Goal: Task Accomplishment & Management: Use online tool/utility

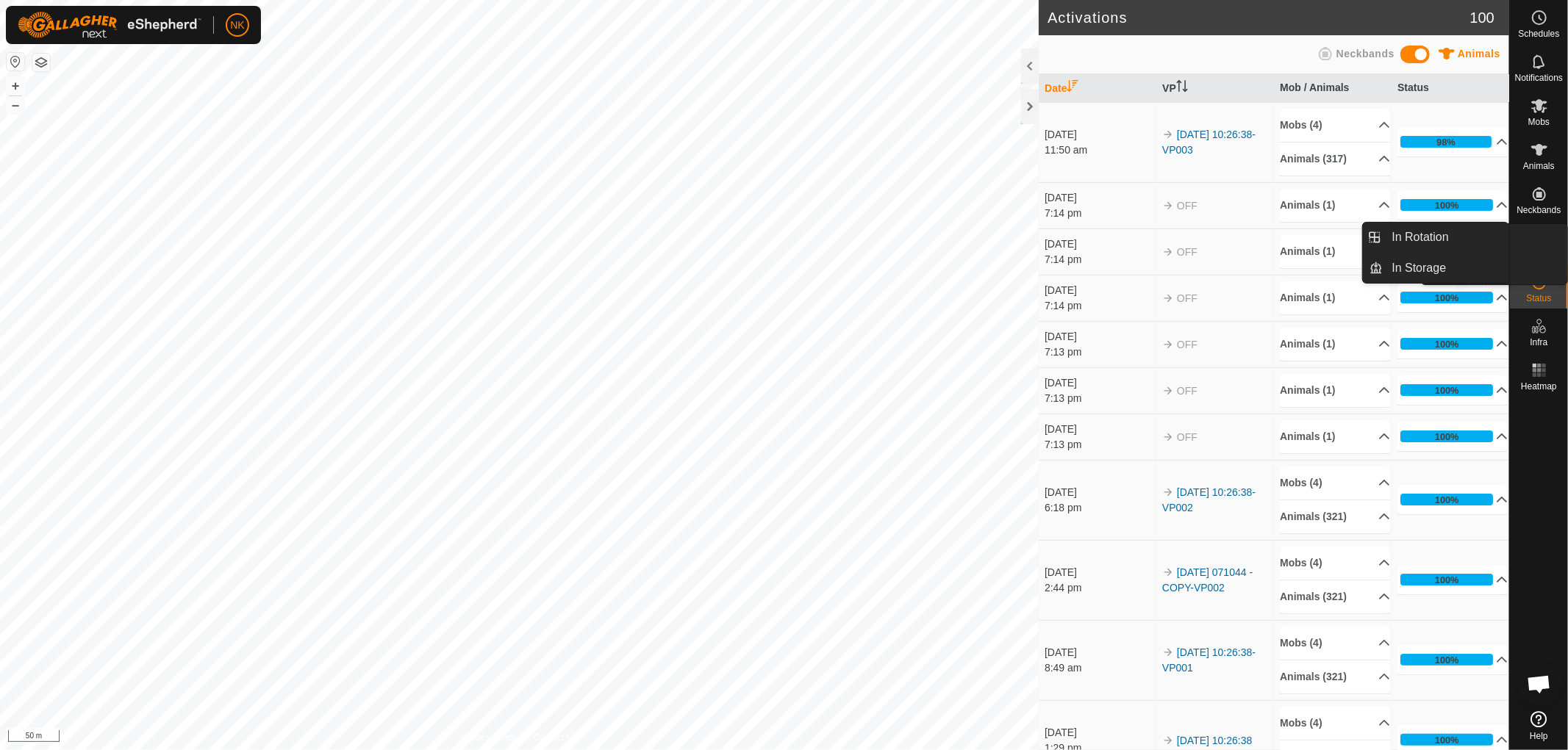
click at [1540, 250] on span "VPs" at bounding box center [1538, 254] width 16 height 9
click at [1415, 235] on span "In Rotation" at bounding box center [1420, 237] width 57 height 17
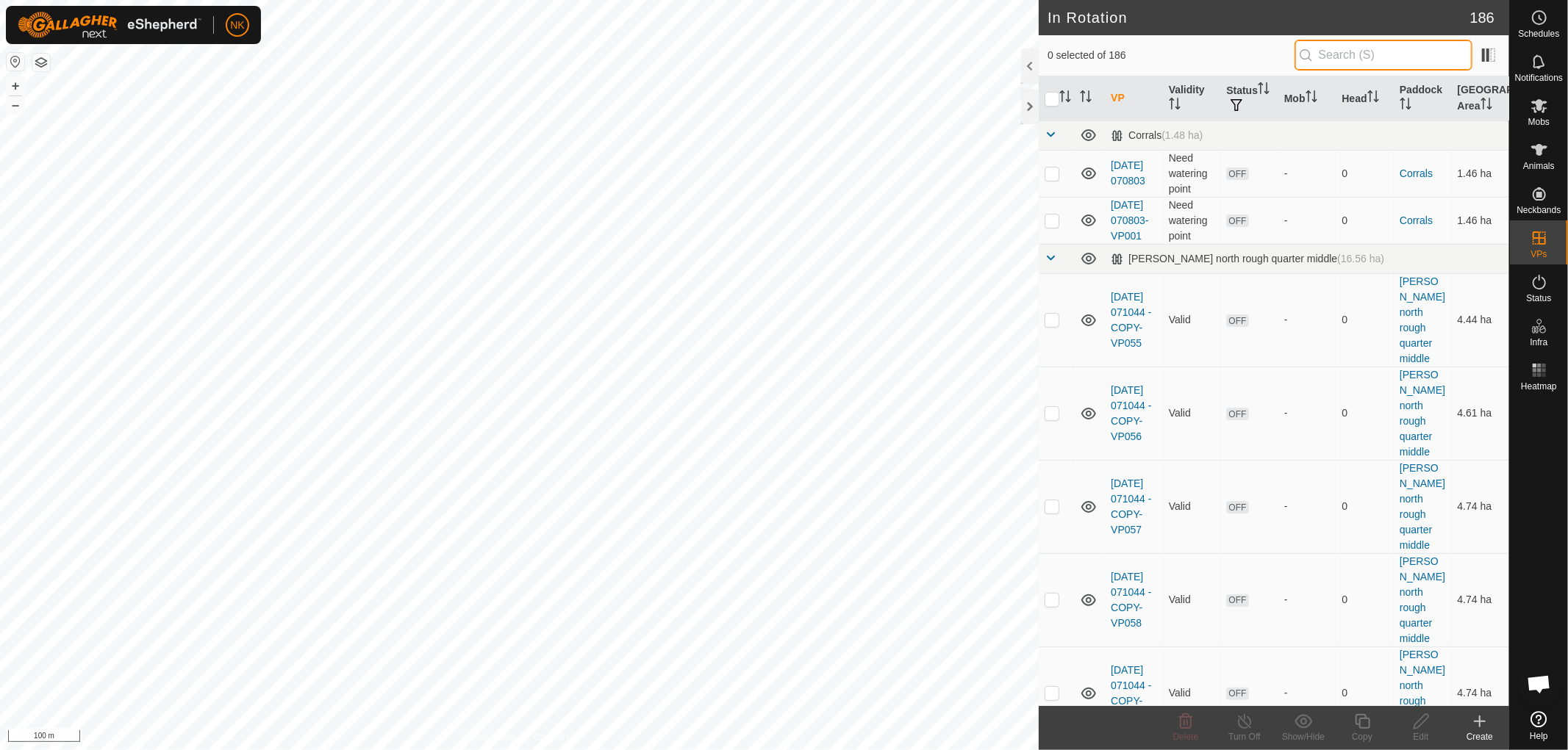
click at [1378, 63] on input "text" at bounding box center [1383, 55] width 178 height 31
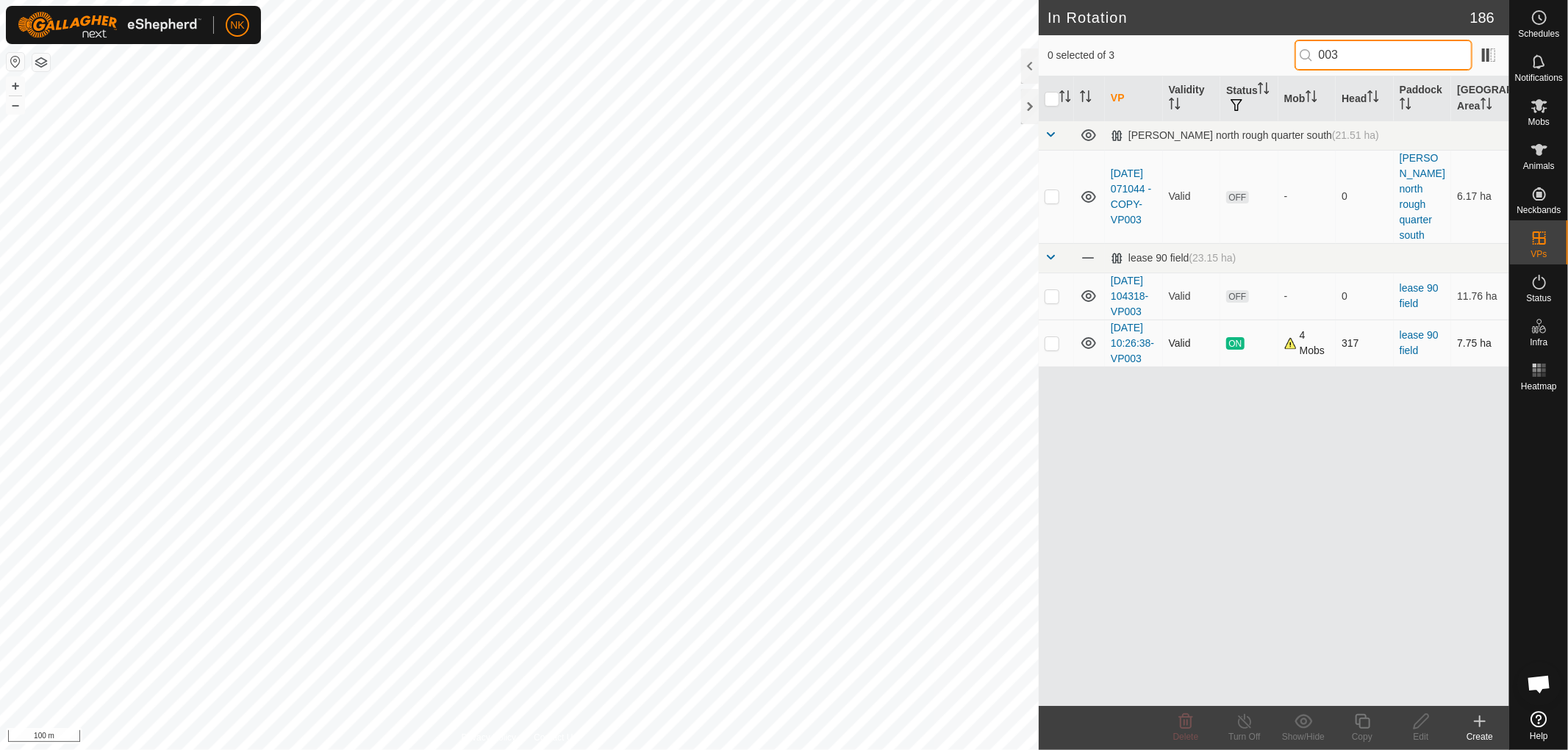
type input "003"
click at [1048, 349] on p-checkbox at bounding box center [1052, 343] width 15 height 12
checkbox input "true"
click at [1364, 722] on icon at bounding box center [1362, 722] width 18 height 17
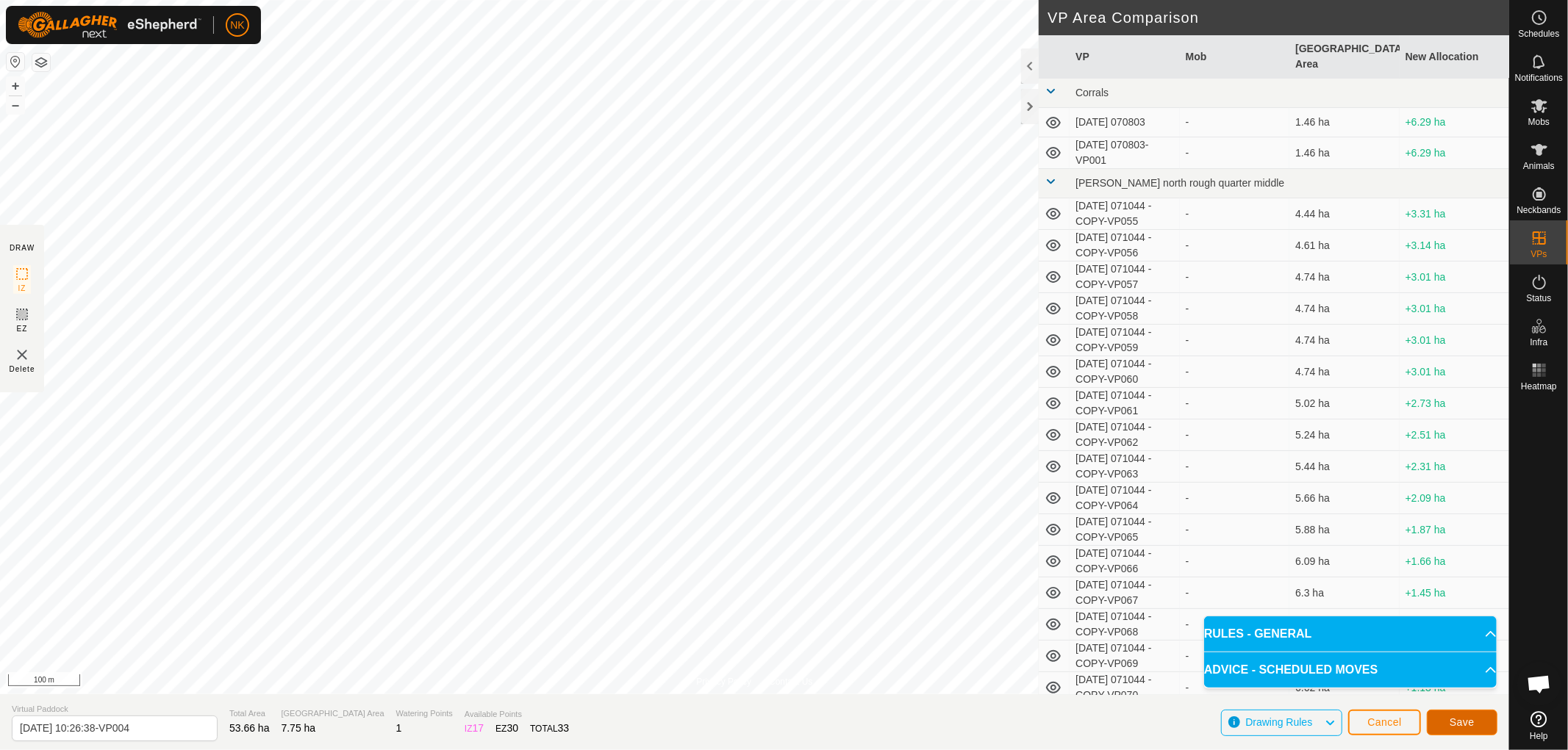
click at [1453, 718] on span "Save" at bounding box center [1463, 722] width 25 height 12
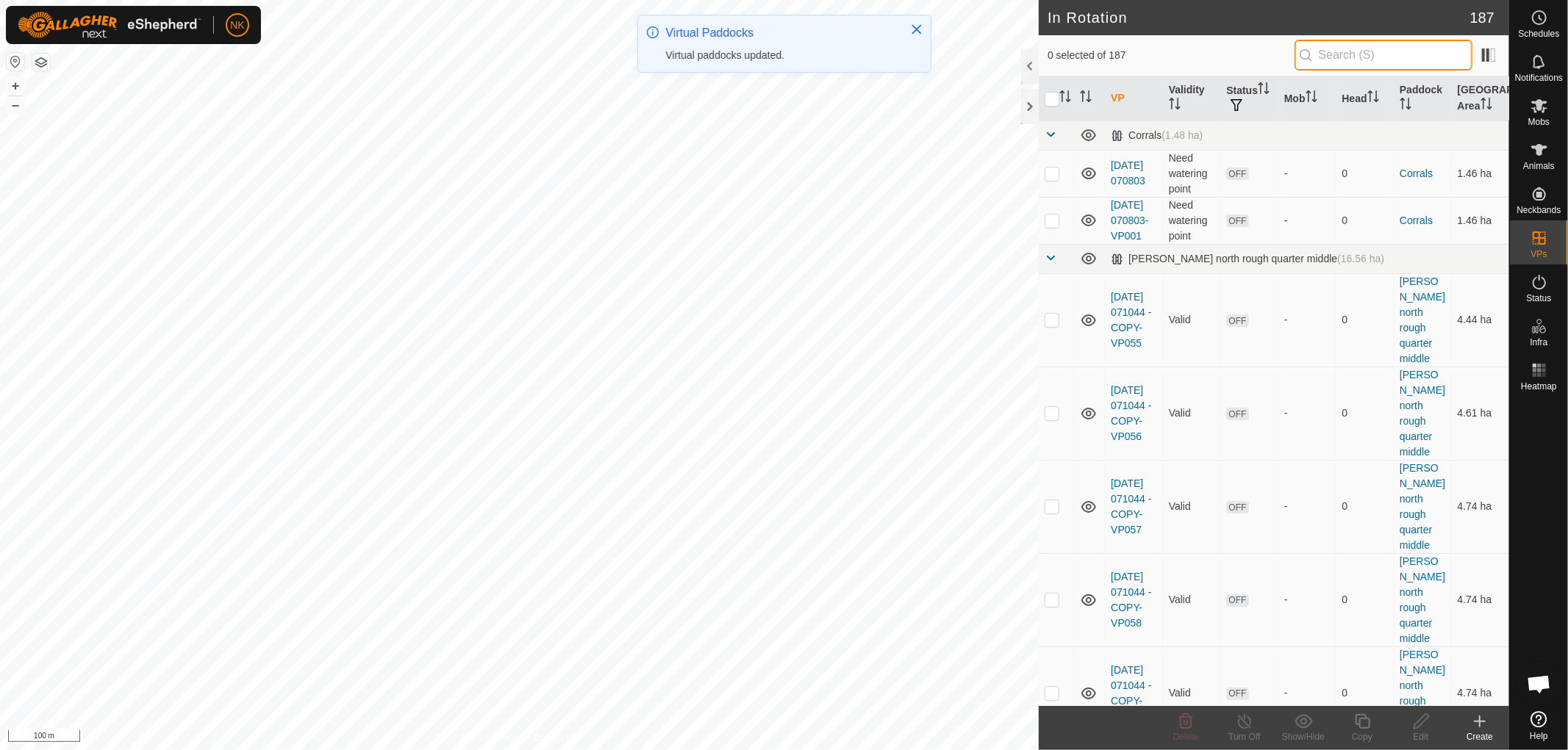
click at [1408, 53] on input "text" at bounding box center [1383, 55] width 178 height 31
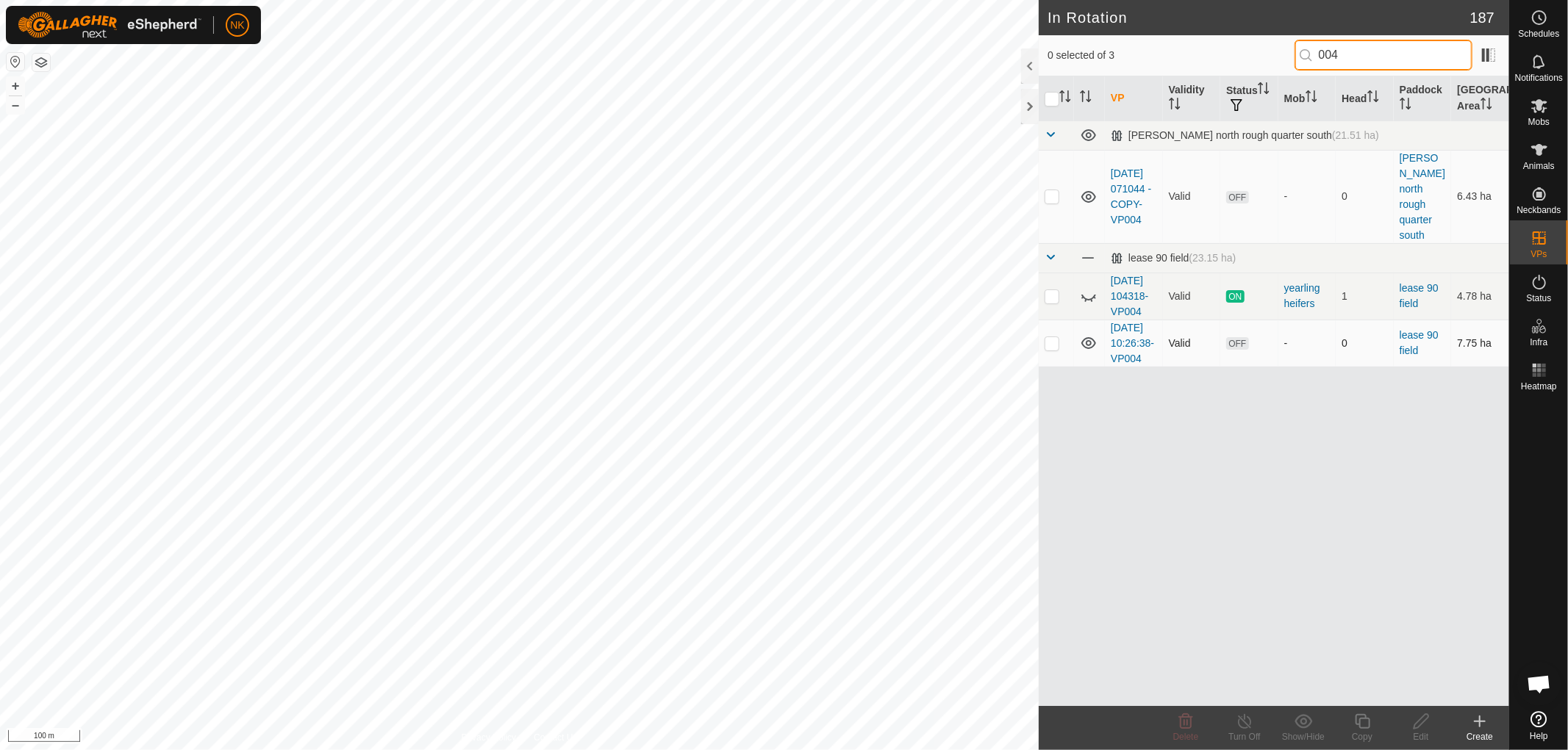
type input "004"
click at [1060, 349] on p-tablecheckbox at bounding box center [1052, 343] width 15 height 12
click at [1059, 349] on p-checkbox at bounding box center [1052, 343] width 15 height 12
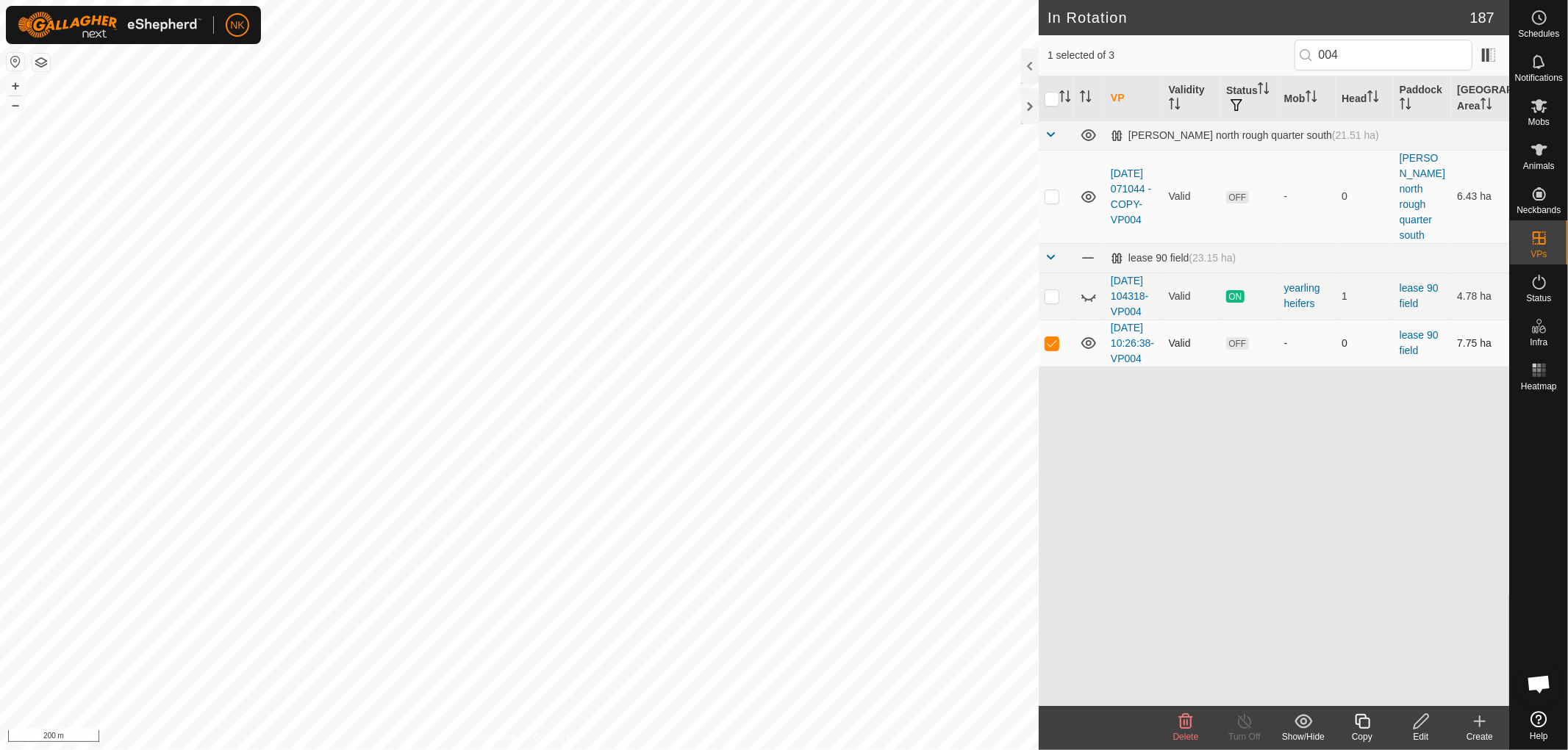
checkbox input "false"
click at [1539, 118] on span "Mobs" at bounding box center [1539, 122] width 21 height 9
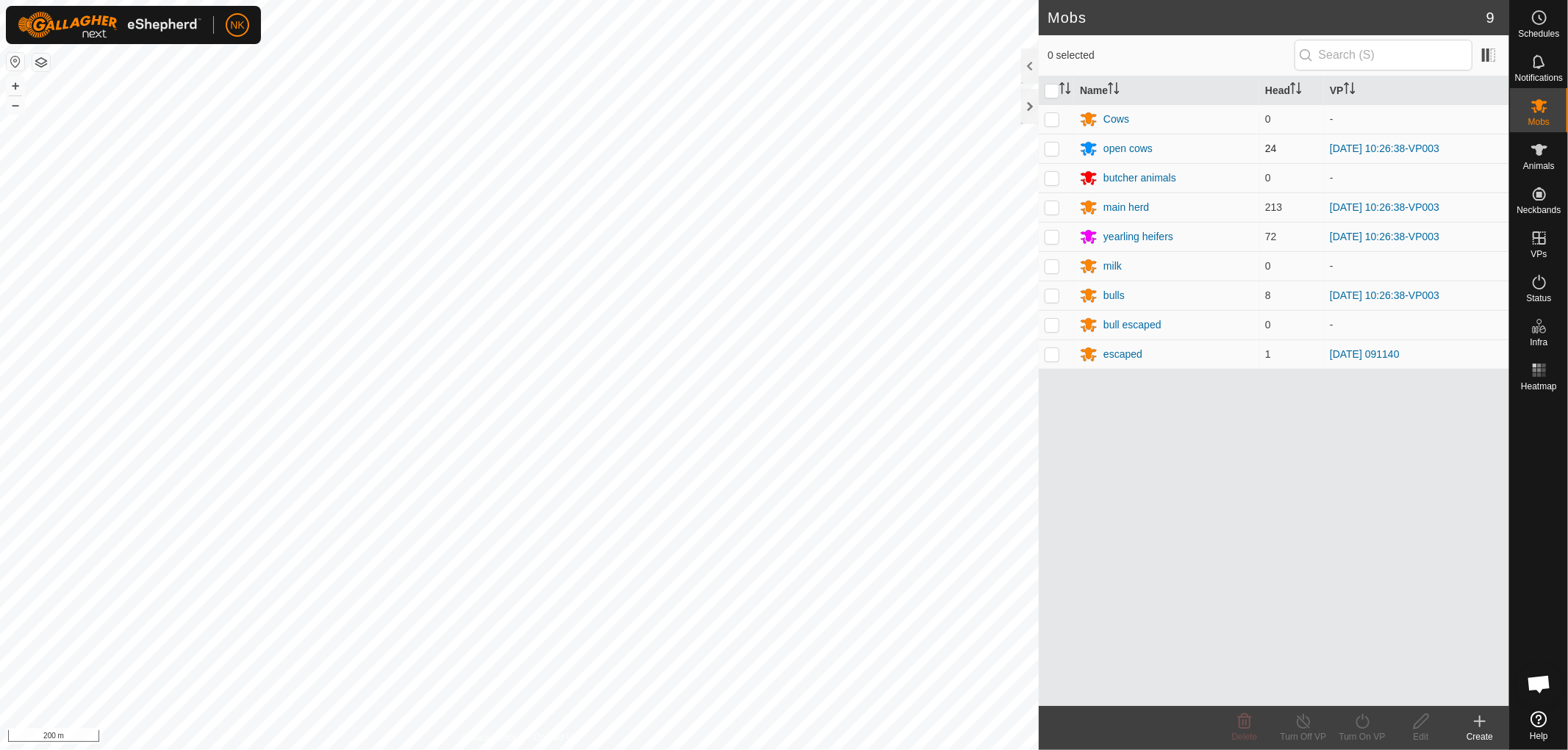
click at [1046, 149] on p-checkbox at bounding box center [1052, 149] width 15 height 12
checkbox input "true"
drag, startPoint x: 1054, startPoint y: 207, endPoint x: 1054, endPoint y: 220, distance: 13.0
click at [1054, 208] on p-checkbox at bounding box center [1052, 207] width 15 height 12
checkbox input "true"
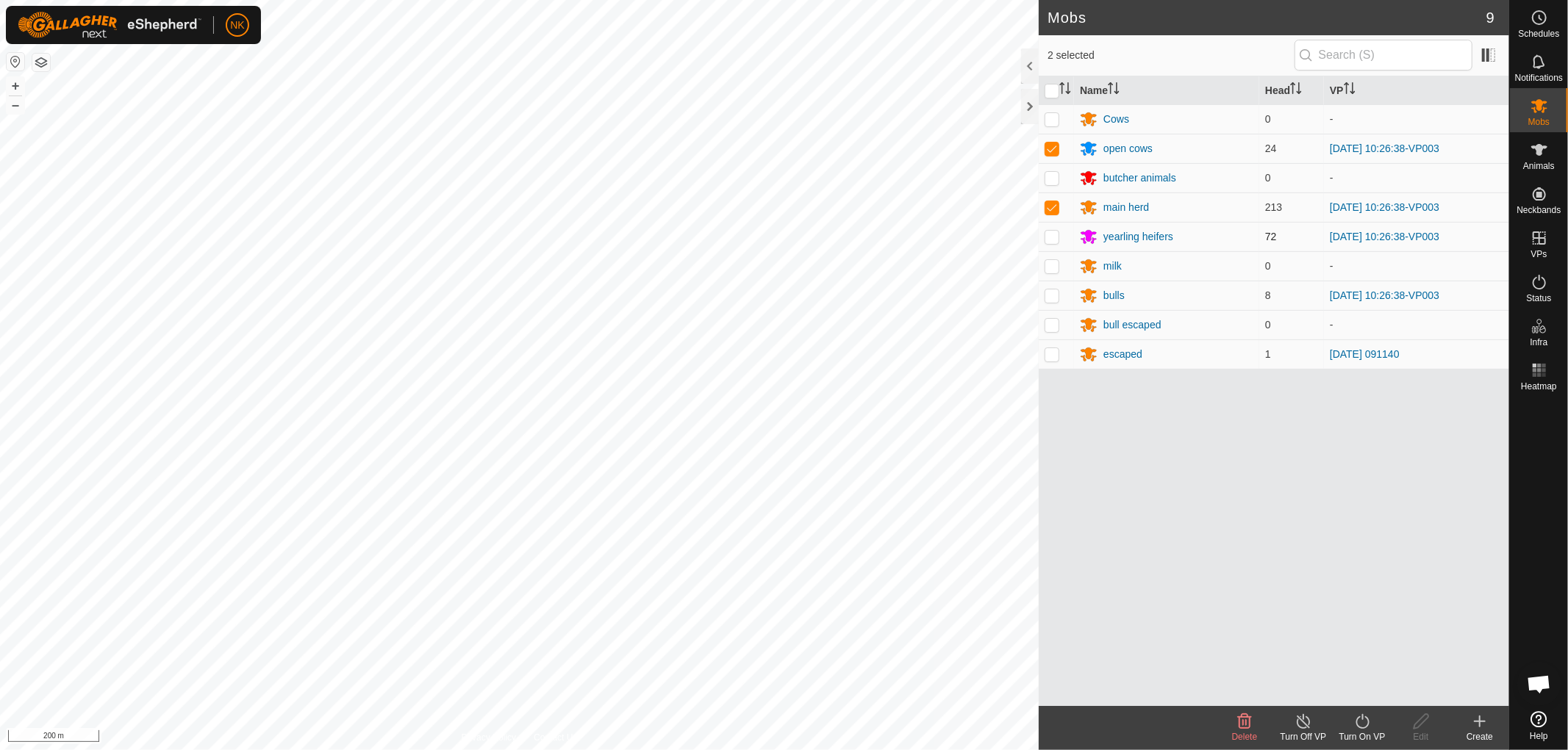
click at [1057, 238] on p-checkbox at bounding box center [1052, 237] width 15 height 12
checkbox input "true"
click at [1054, 298] on p-checkbox at bounding box center [1052, 296] width 15 height 12
checkbox input "true"
click at [1377, 720] on turn-on-svg-icon at bounding box center [1362, 722] width 59 height 17
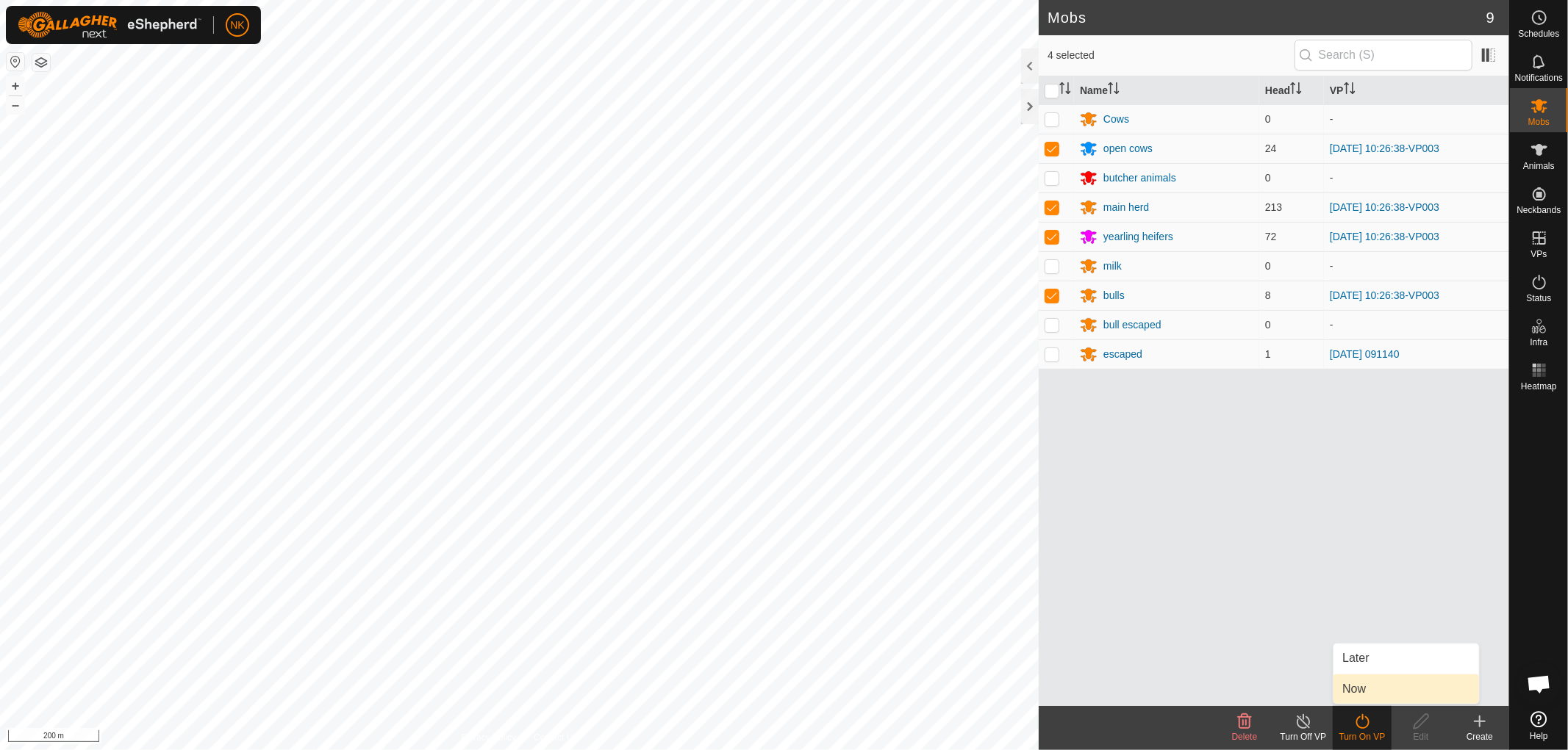
click at [1361, 696] on link "Now" at bounding box center [1406, 689] width 146 height 29
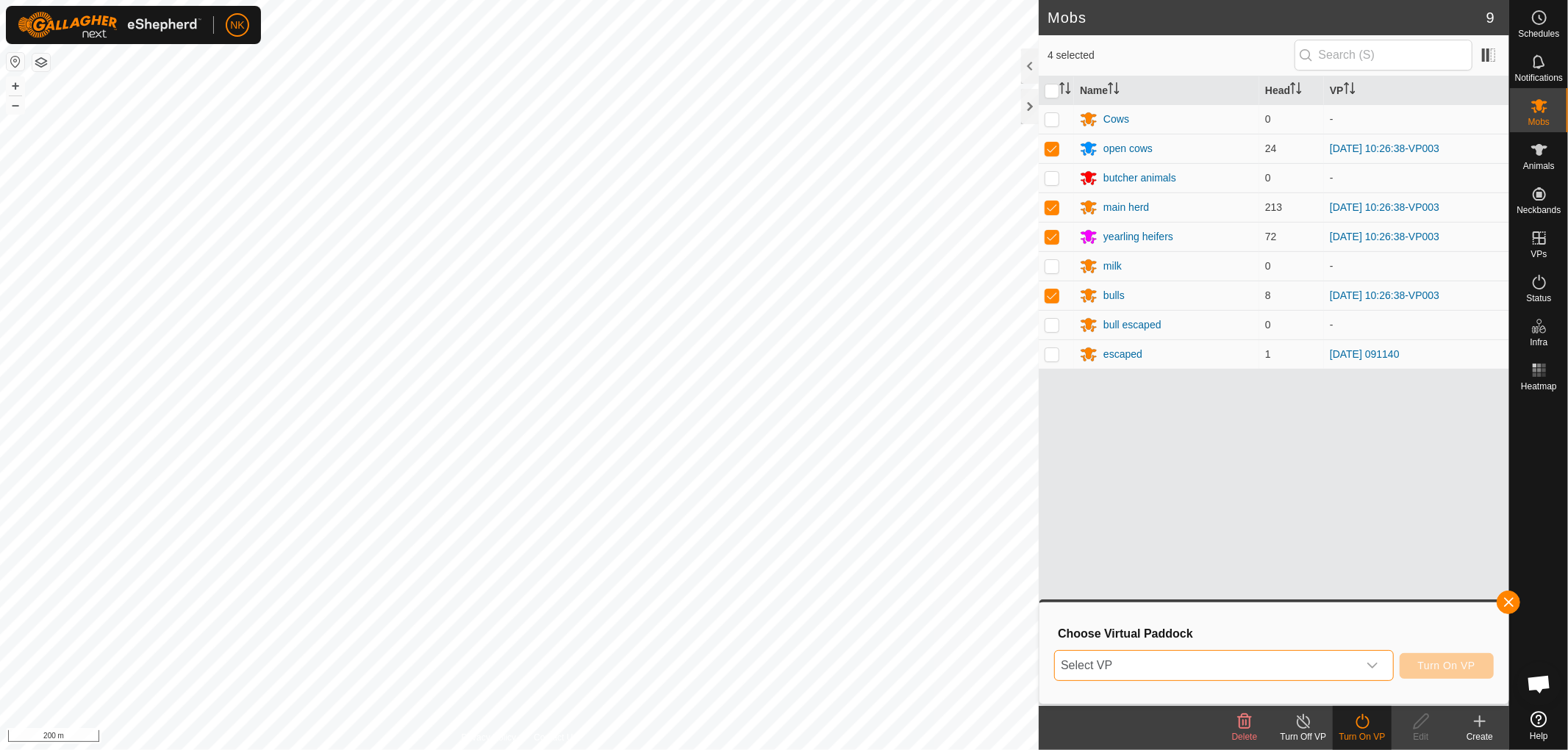
click at [1342, 665] on span "Select VP" at bounding box center [1205, 666] width 303 height 29
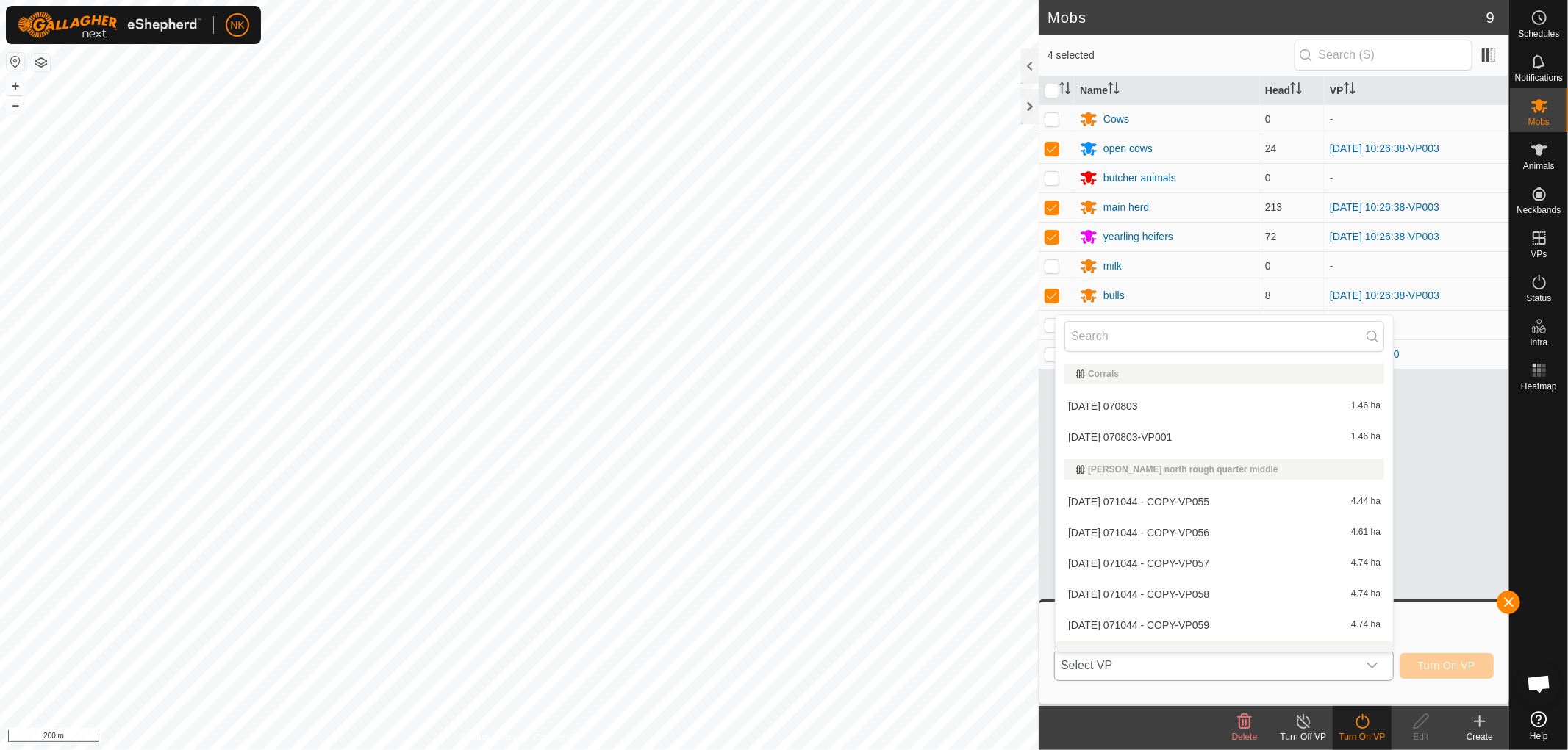
scroll to position [18, 0]
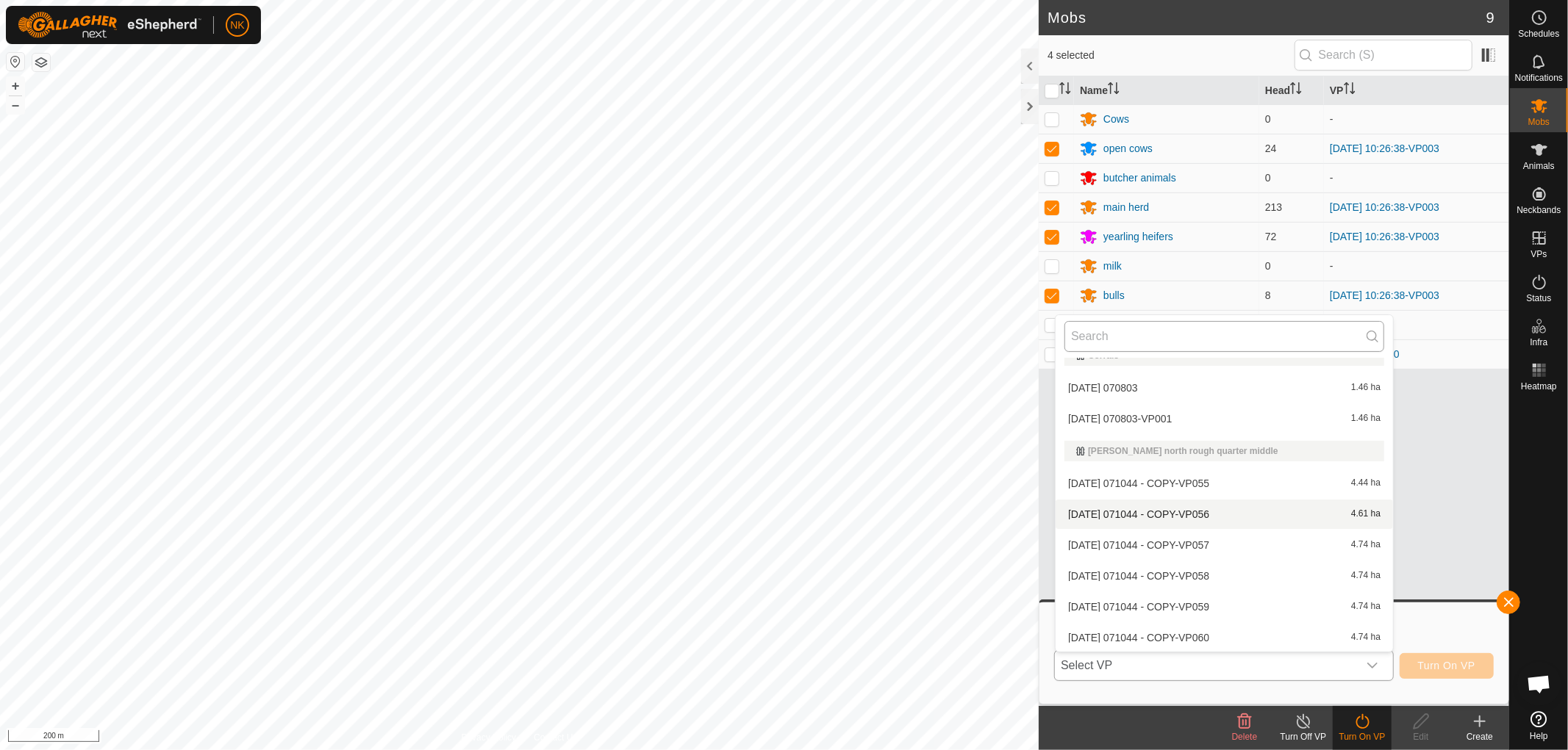
click at [1126, 336] on input "text" at bounding box center [1224, 336] width 320 height 31
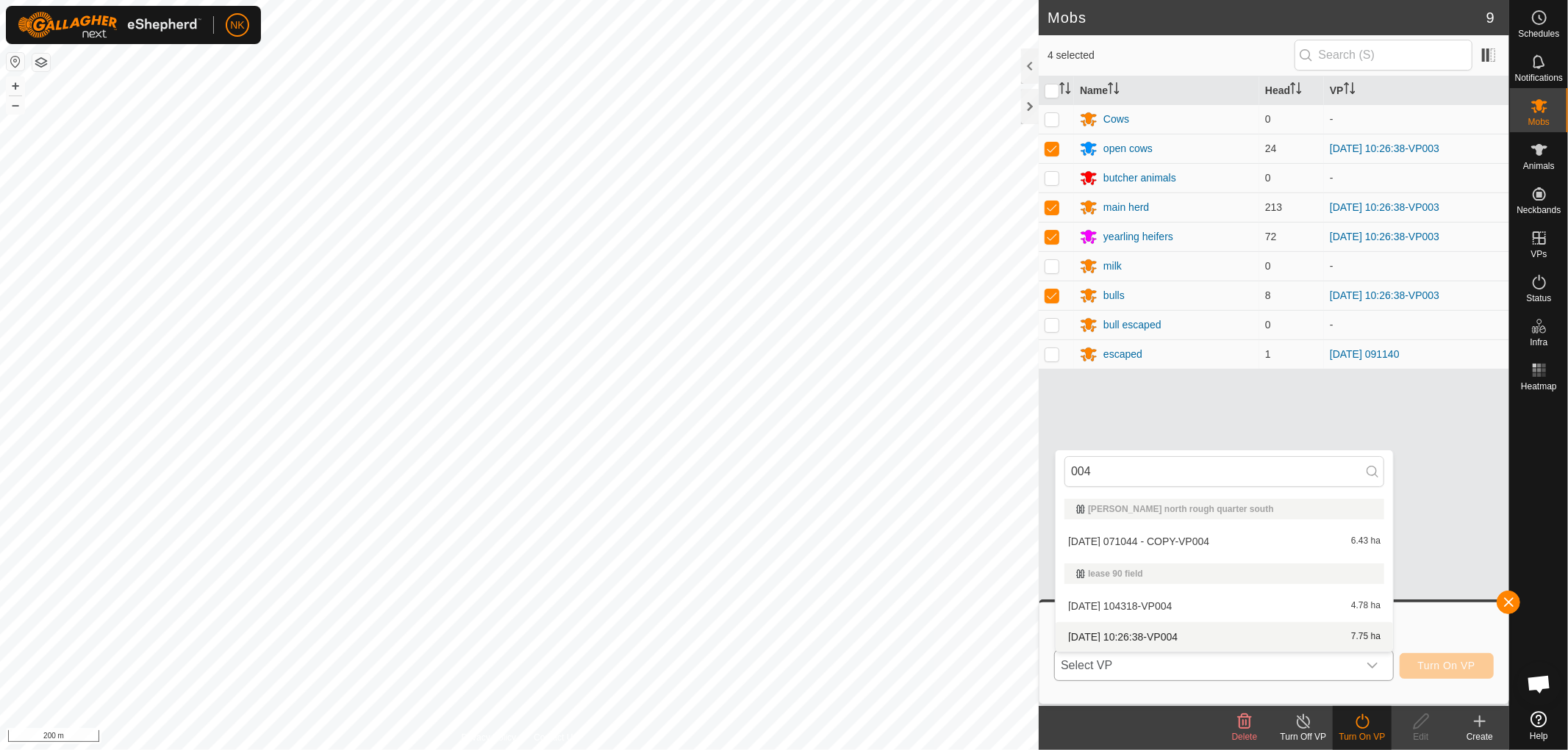
type input "004"
click at [1128, 638] on li "[DATE] 10:26:38-VP004 7.75 ha" at bounding box center [1224, 637] width 337 height 29
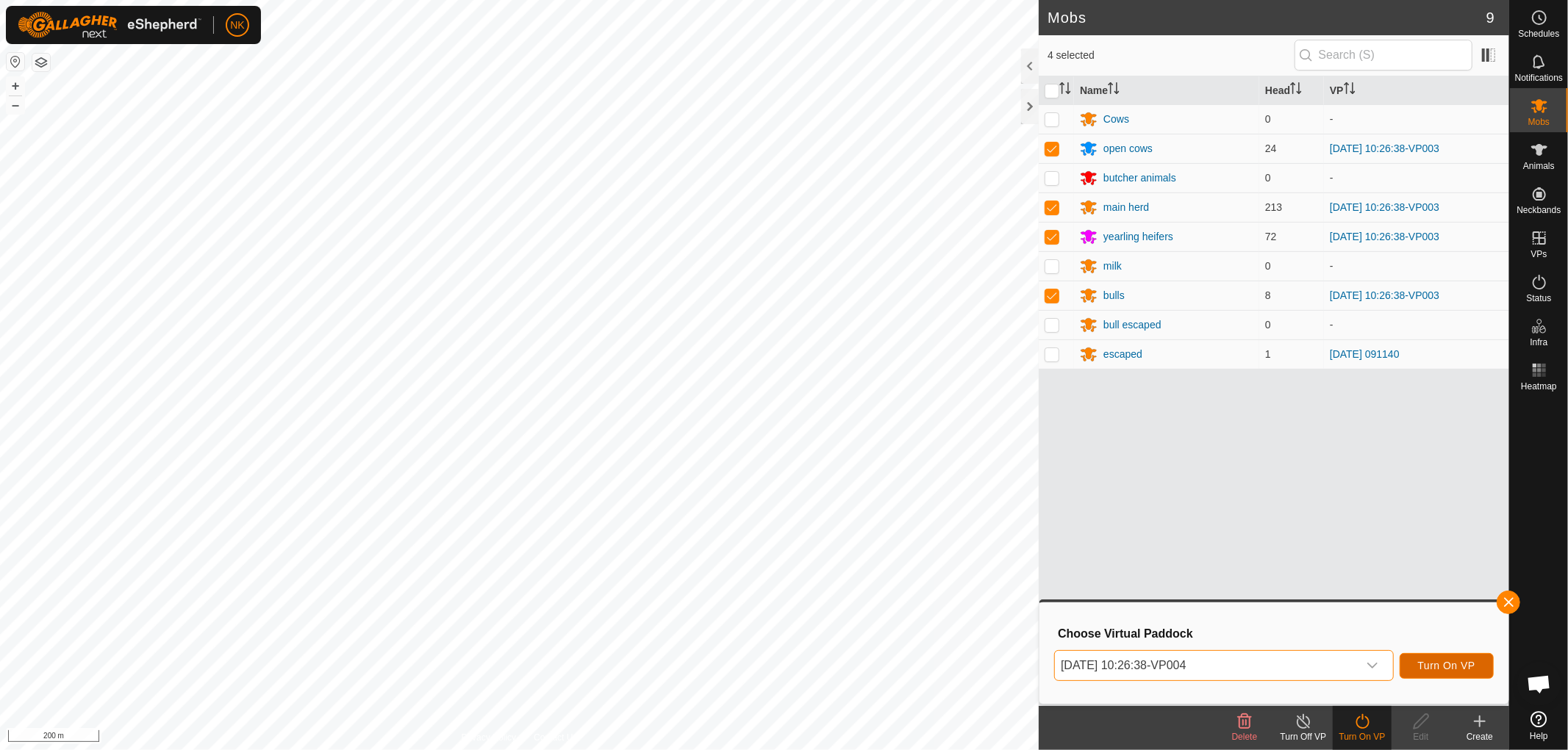
click at [1476, 672] on button "Turn On VP" at bounding box center [1446, 666] width 94 height 26
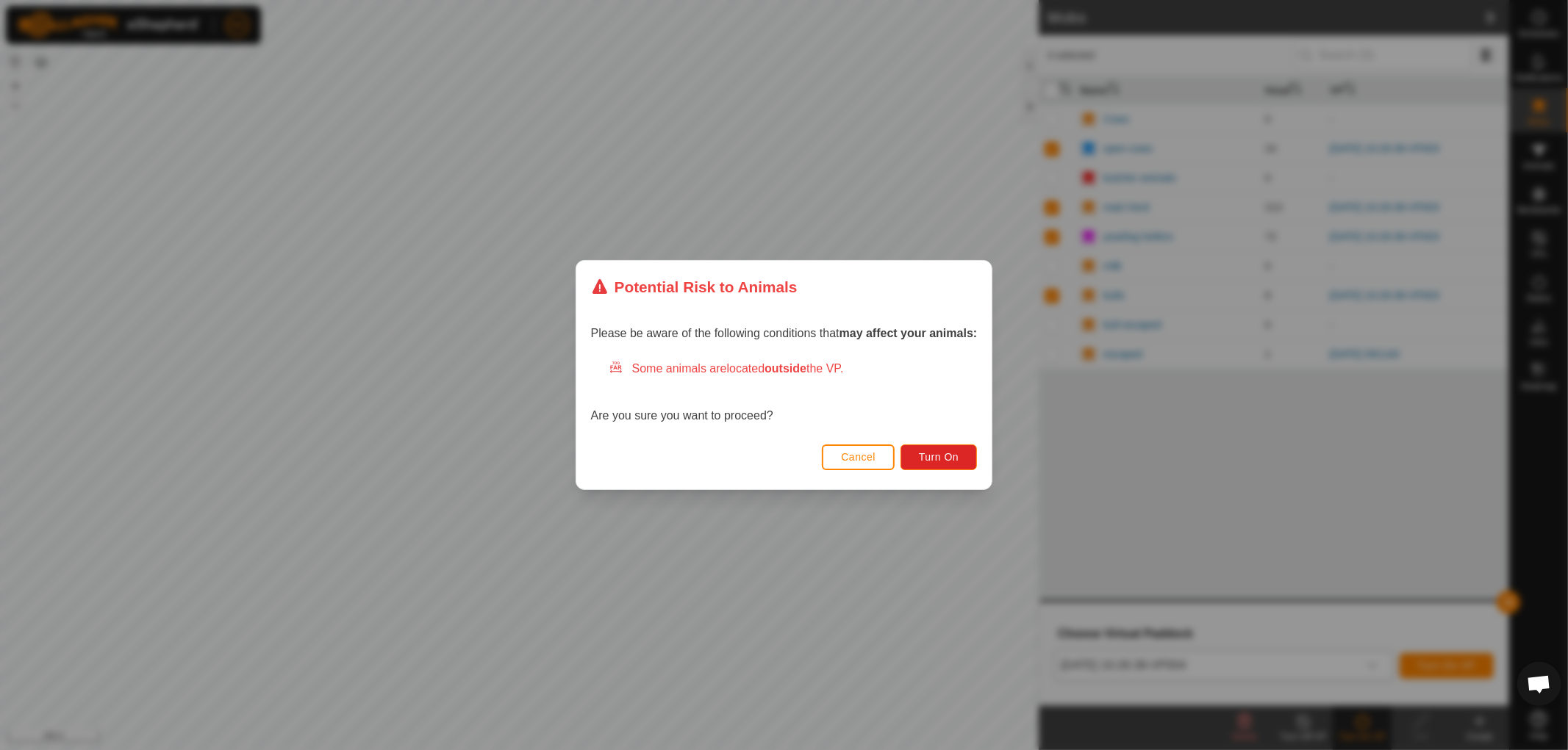
click at [944, 472] on div "Cancel Turn On" at bounding box center [784, 465] width 416 height 50
click at [944, 459] on span "Turn On" at bounding box center [939, 457] width 40 height 12
